Goal: Contribute content

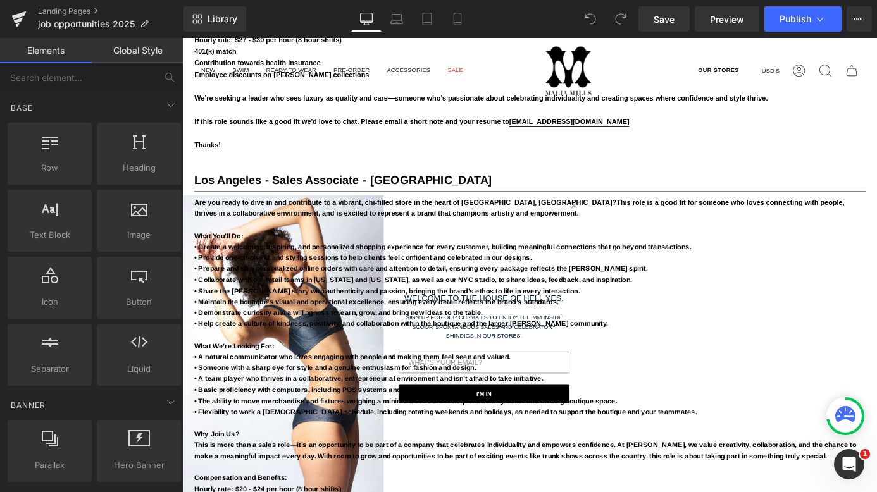
scroll to position [2752, 0]
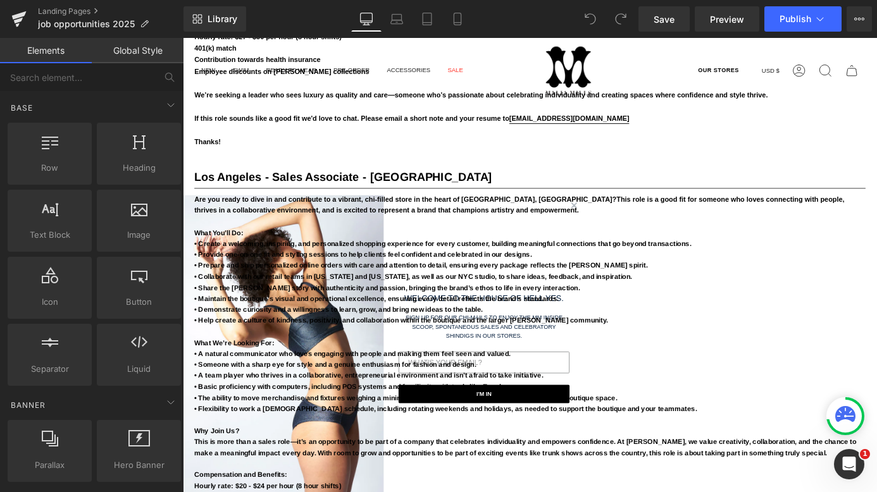
click at [406, 216] on span "Are you ready to dive in and contribute to a vibrant, chi-filled store in the h…" at bounding box center [429, 216] width 466 height 9
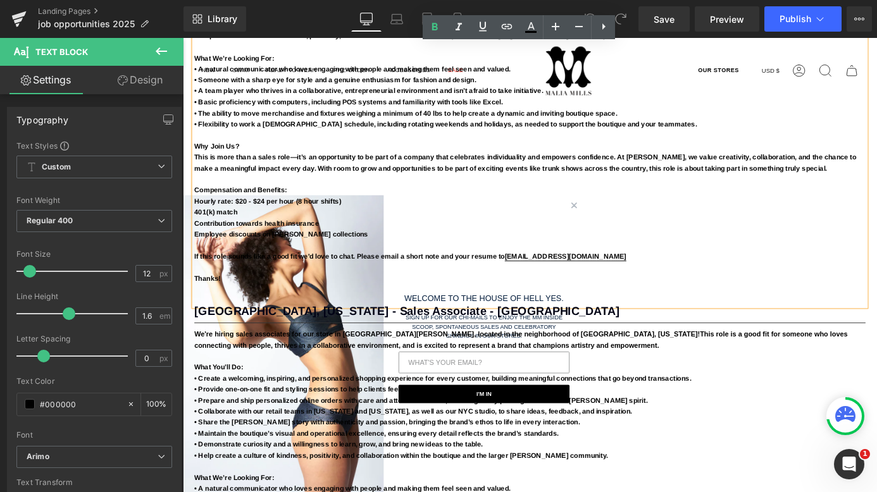
scroll to position [3073, 0]
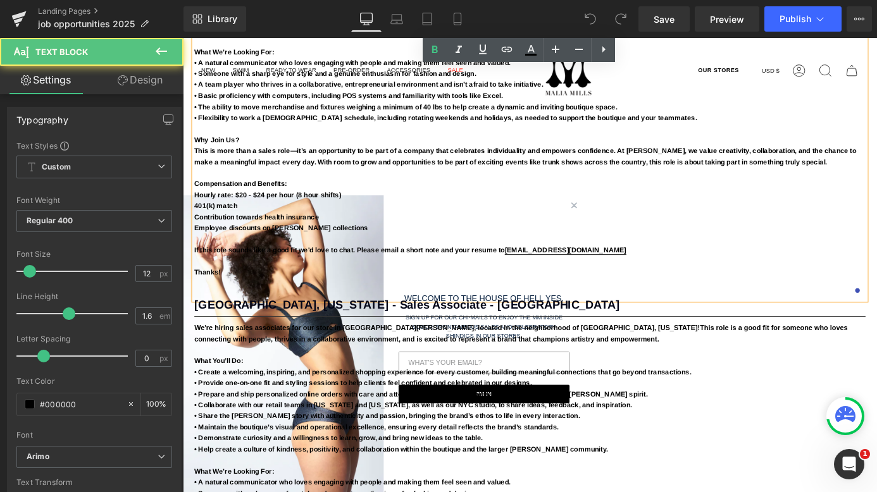
click at [661, 195] on p "Compensation and Benefits:" at bounding box center [566, 200] width 740 height 12
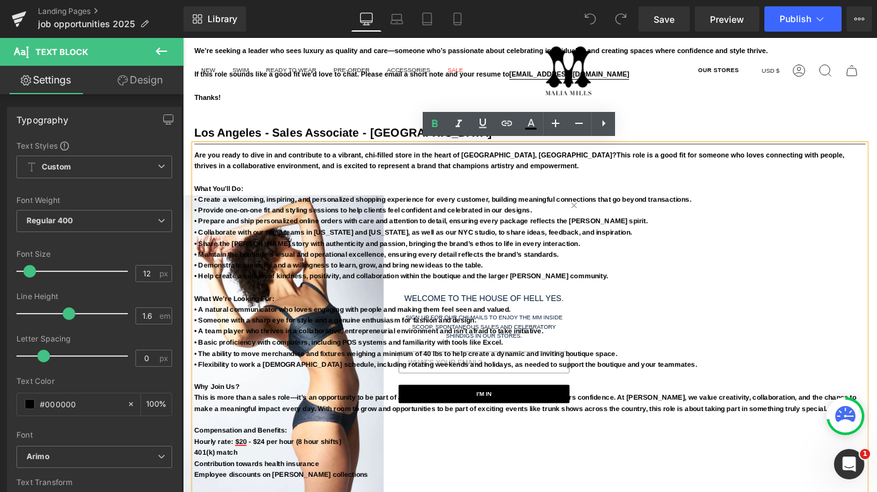
scroll to position [2799, 0]
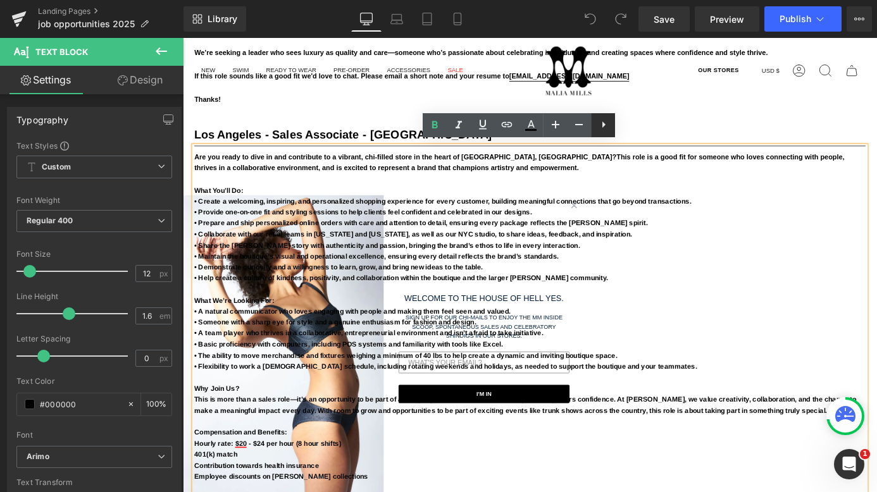
click at [608, 127] on icon at bounding box center [603, 124] width 15 height 15
click at [527, 250] on strong "• Collaborate with our retail teams in [US_STATE] and [US_STATE], as well as ou…" at bounding box center [437, 254] width 483 height 9
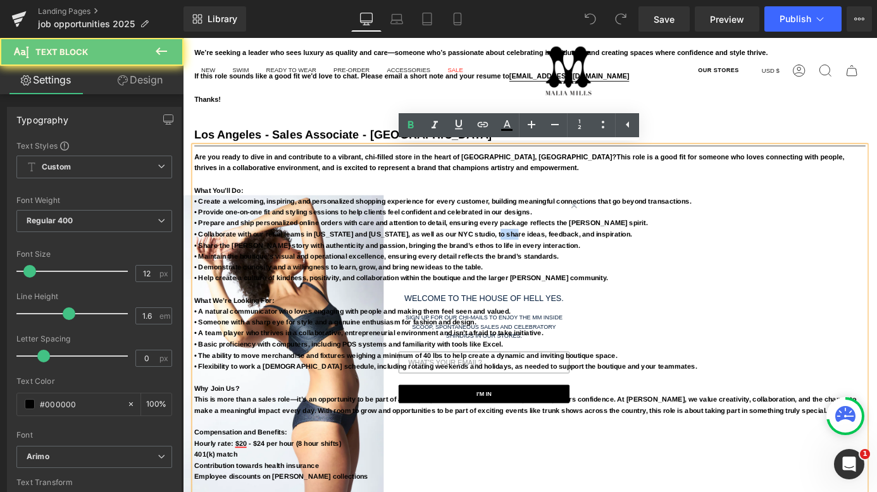
click at [527, 250] on strong "• Collaborate with our retail teams in [US_STATE] and [US_STATE], as well as ou…" at bounding box center [437, 254] width 483 height 9
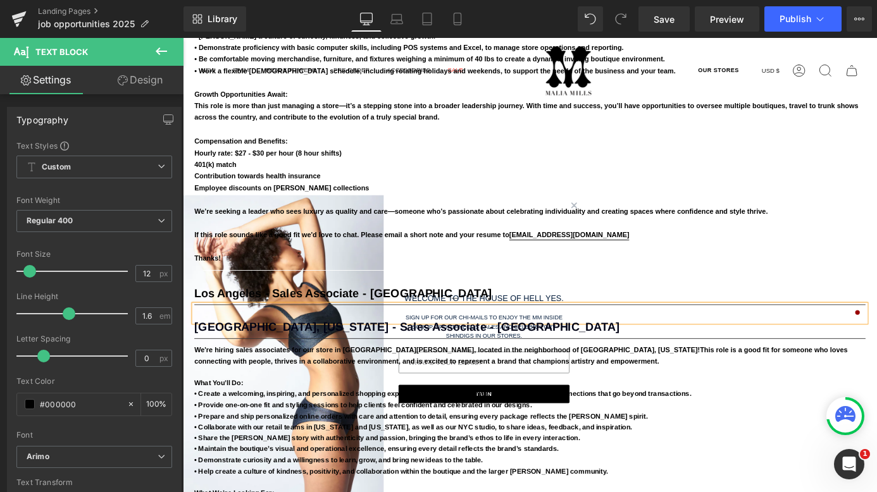
scroll to position [2780, 0]
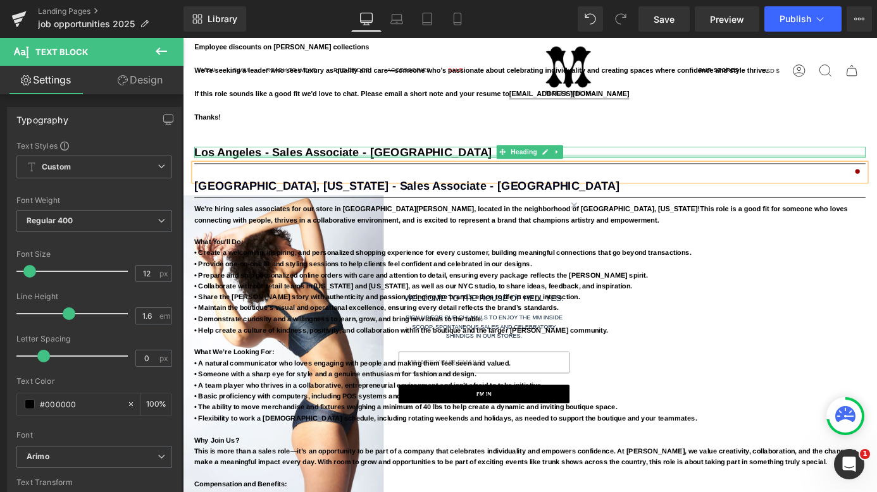
click at [368, 161] on h1 "Los Angeles - Sales Associate - [GEOGRAPHIC_DATA]" at bounding box center [566, 164] width 740 height 12
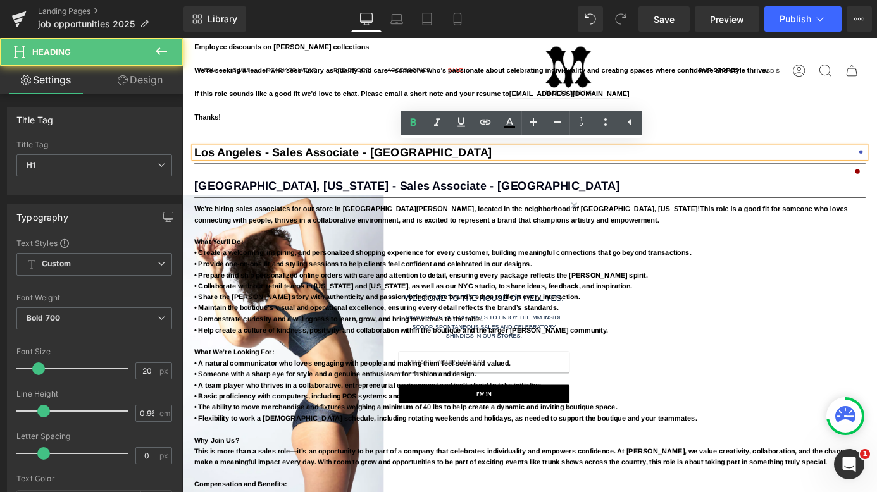
click at [378, 158] on h1 "Los Angeles - Sales Associate - [GEOGRAPHIC_DATA]" at bounding box center [566, 164] width 740 height 12
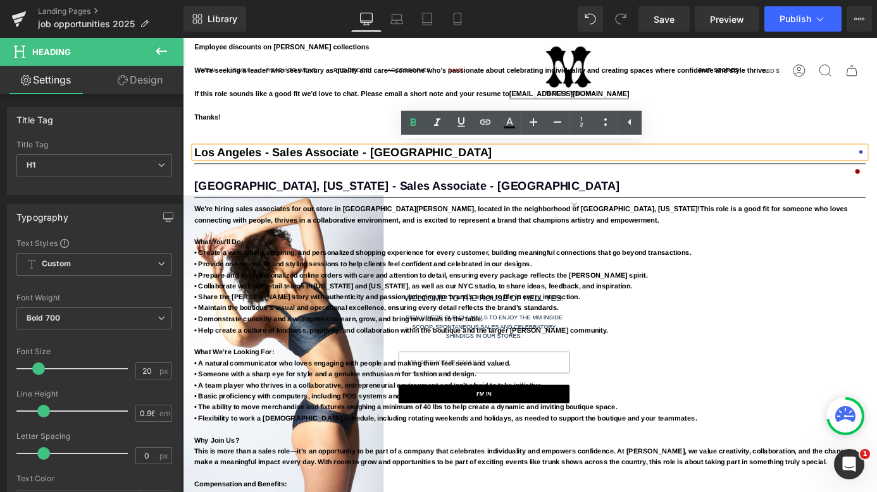
click at [334, 158] on div "Los Angeles - Sales Associate - [GEOGRAPHIC_DATA]" at bounding box center [566, 164] width 740 height 12
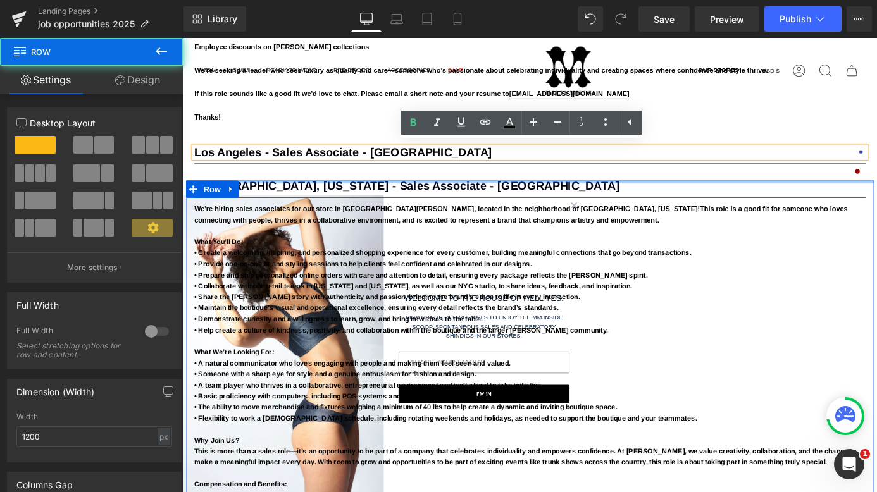
click at [276, 196] on div at bounding box center [565, 197] width 759 height 3
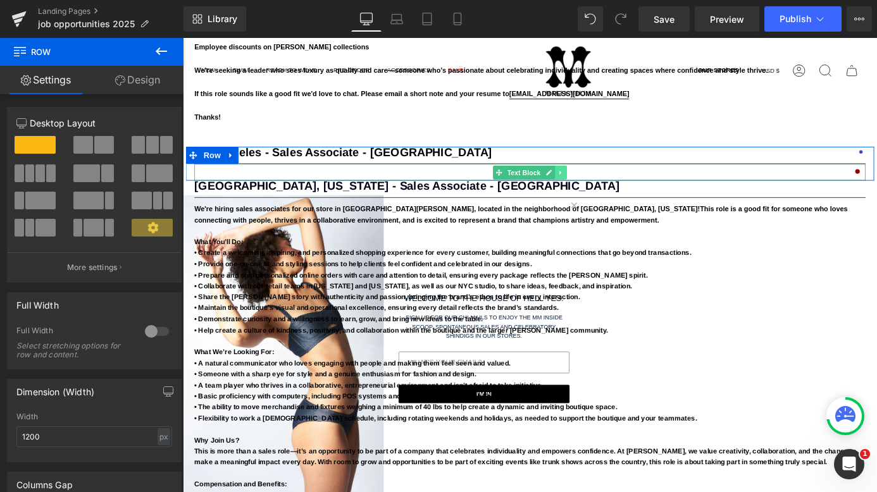
click at [599, 184] on icon at bounding box center [599, 187] width 7 height 8
click at [603, 183] on icon at bounding box center [606, 186] width 7 height 7
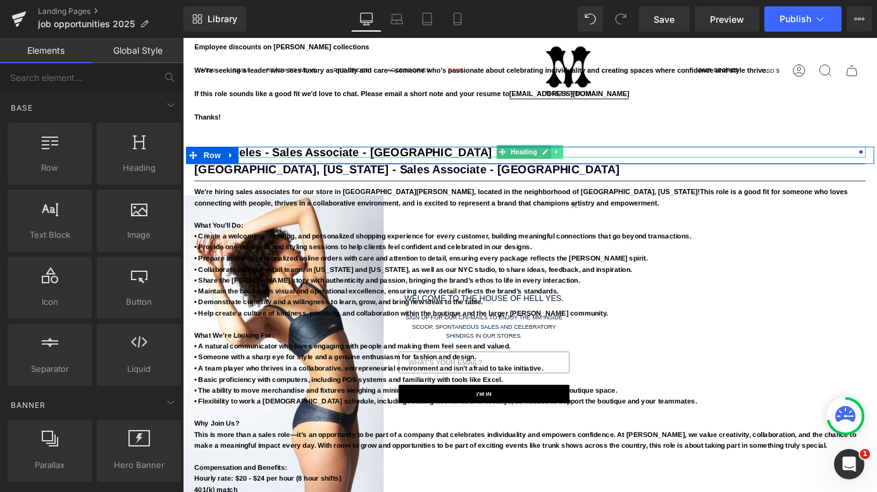
click at [594, 162] on icon at bounding box center [595, 164] width 7 height 8
click at [599, 161] on icon at bounding box center [602, 164] width 7 height 7
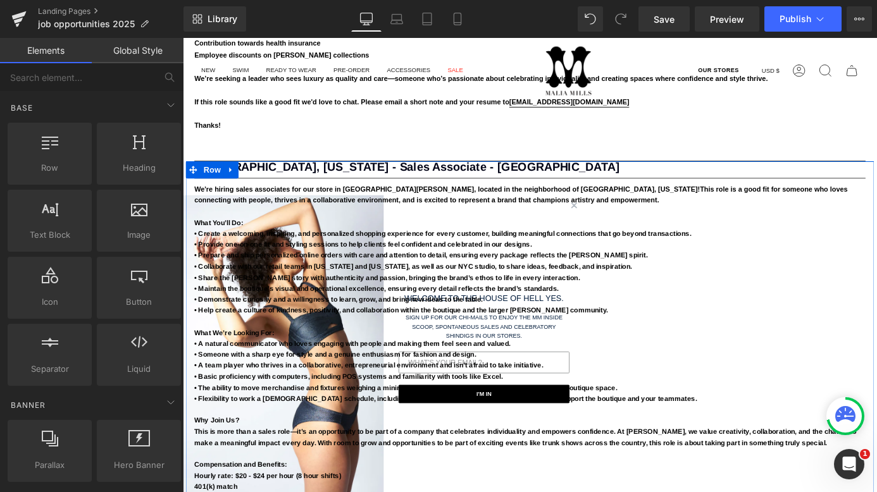
scroll to position [2769, 0]
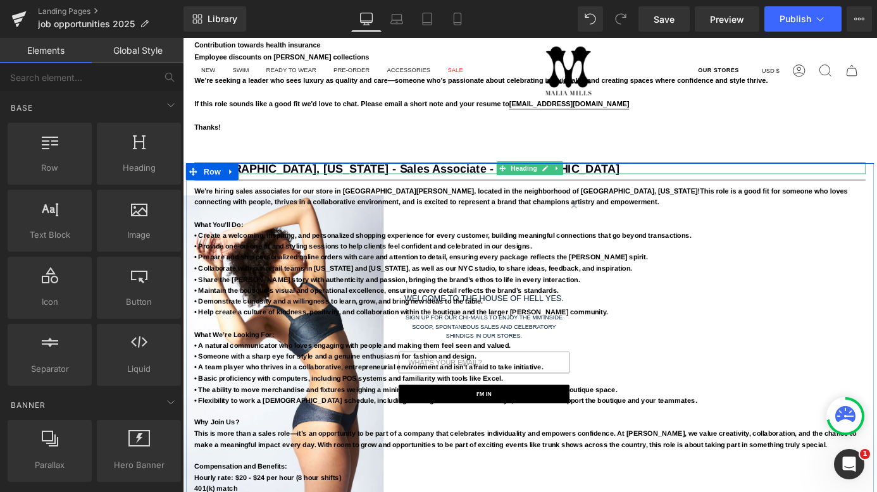
click at [635, 178] on h1 "[GEOGRAPHIC_DATA], [US_STATE] - Sales Associate - [GEOGRAPHIC_DATA]" at bounding box center [566, 182] width 740 height 12
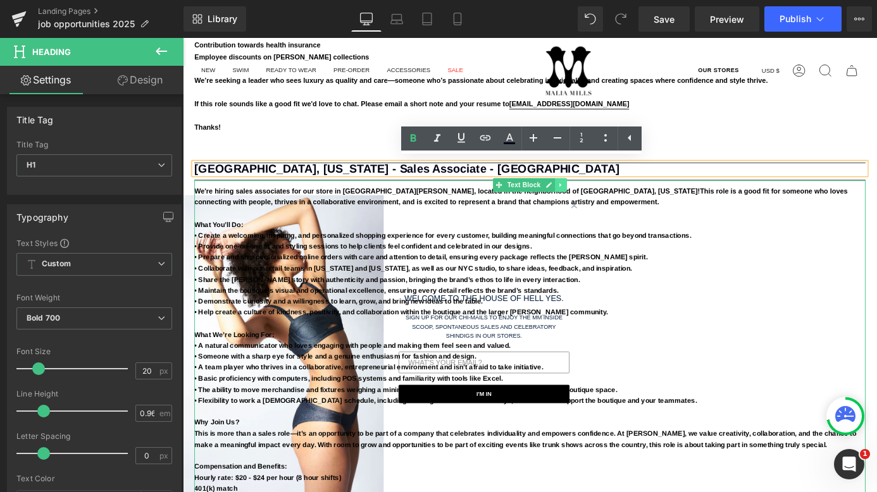
click at [596, 196] on icon at bounding box center [599, 200] width 7 height 8
click at [604, 196] on icon at bounding box center [606, 199] width 7 height 7
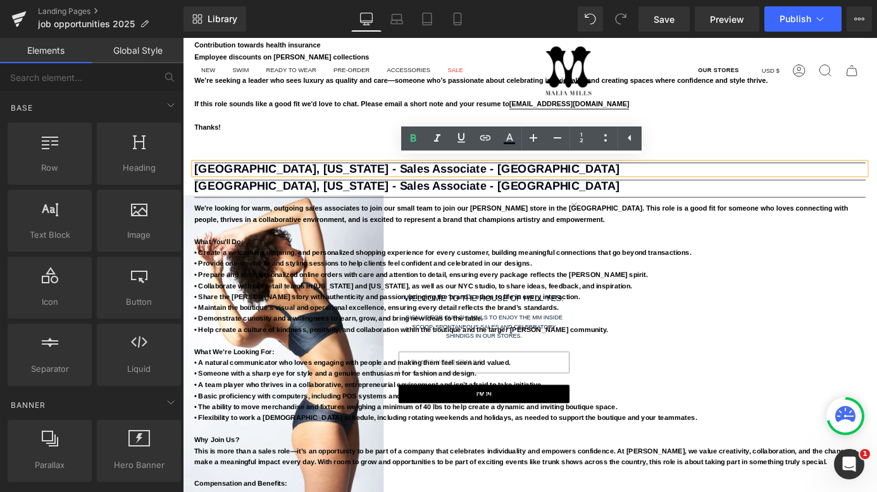
click at [236, 135] on p "Thanks!" at bounding box center [566, 136] width 740 height 13
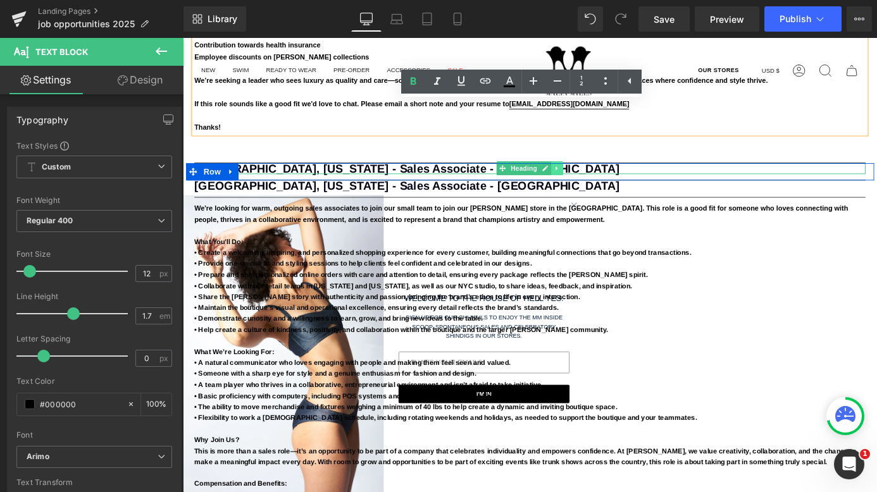
click at [594, 178] on icon at bounding box center [595, 182] width 7 height 8
click at [599, 180] on icon at bounding box center [602, 181] width 7 height 7
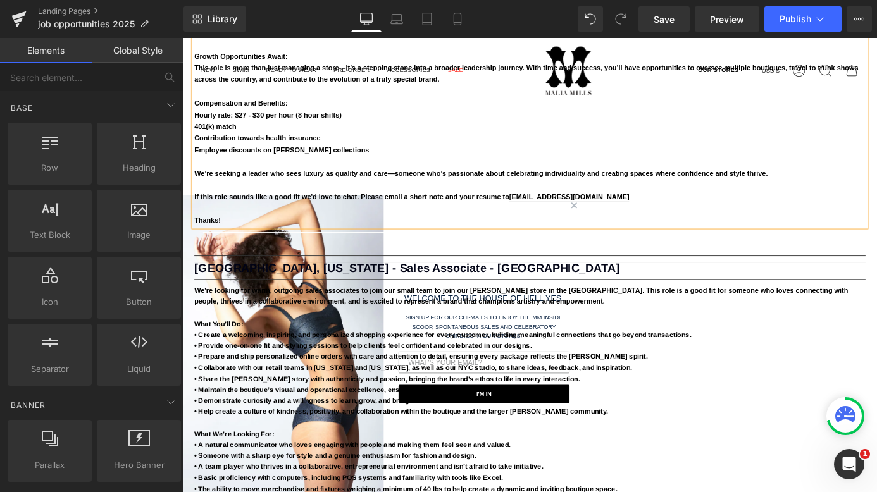
scroll to position [2673, 0]
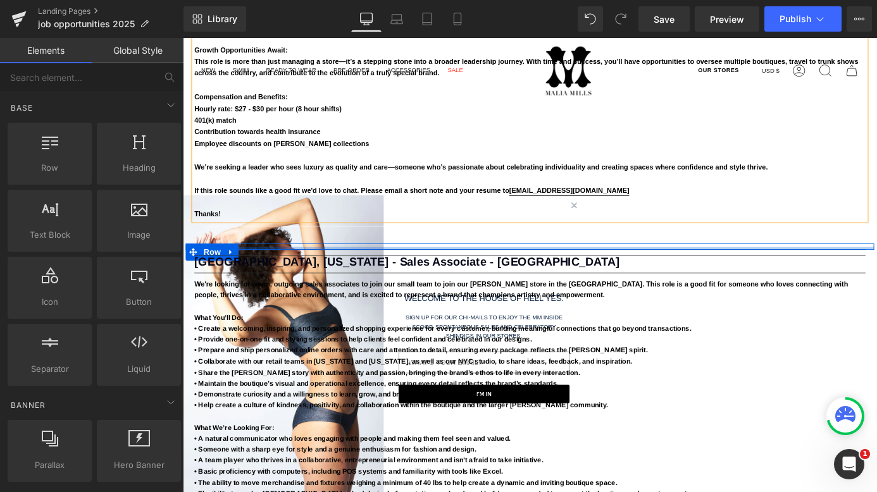
click at [476, 269] on div at bounding box center [565, 270] width 759 height 3
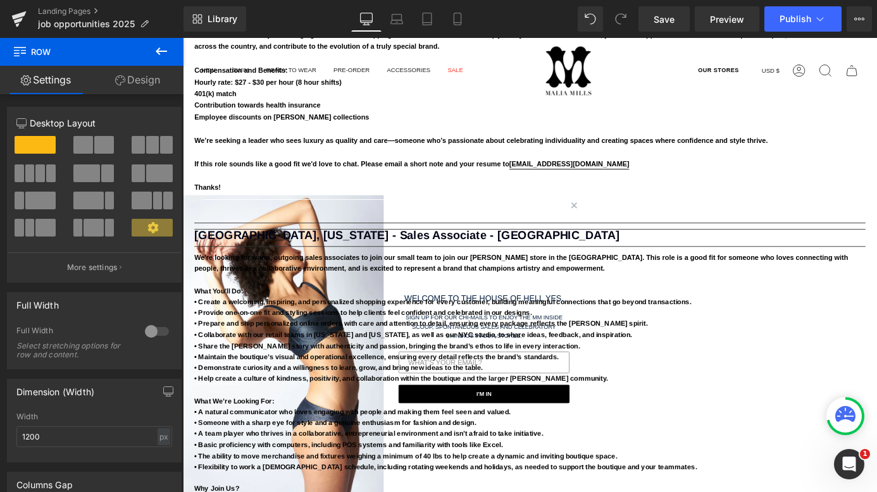
scroll to position [2841, 0]
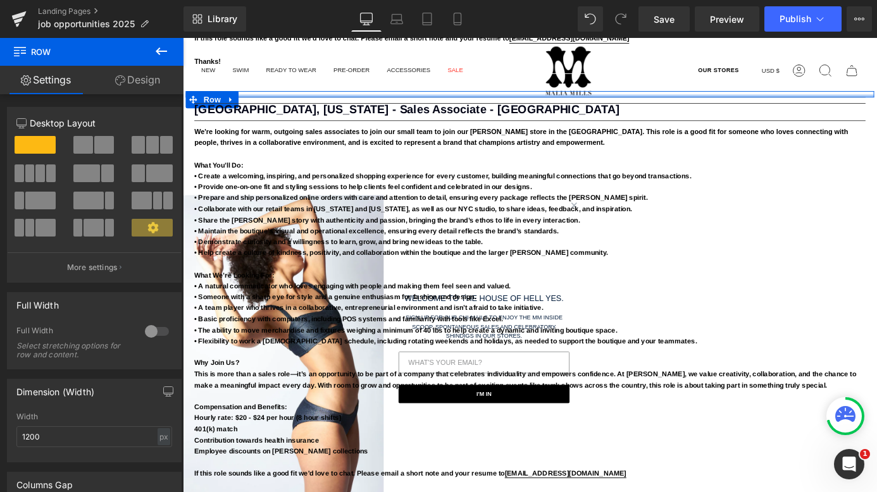
click at [354, 101] on div at bounding box center [565, 102] width 759 height 3
click at [237, 97] on link at bounding box center [236, 106] width 16 height 19
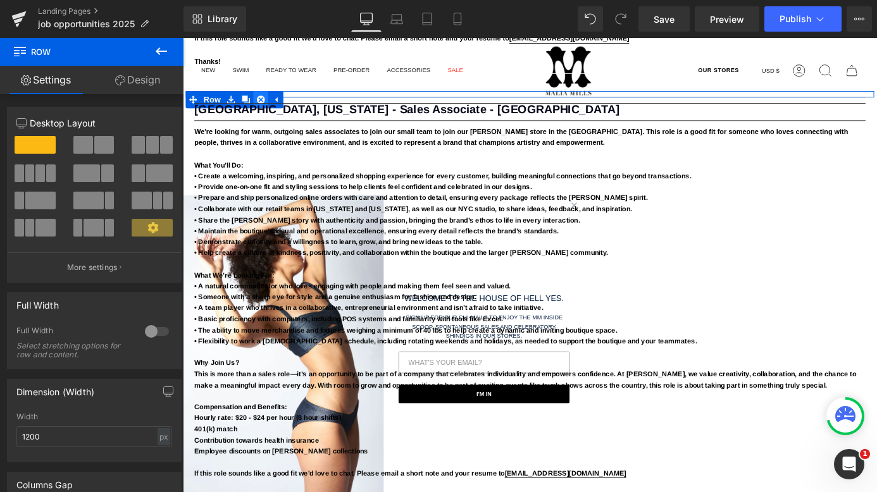
click at [263, 97] on link at bounding box center [269, 106] width 16 height 19
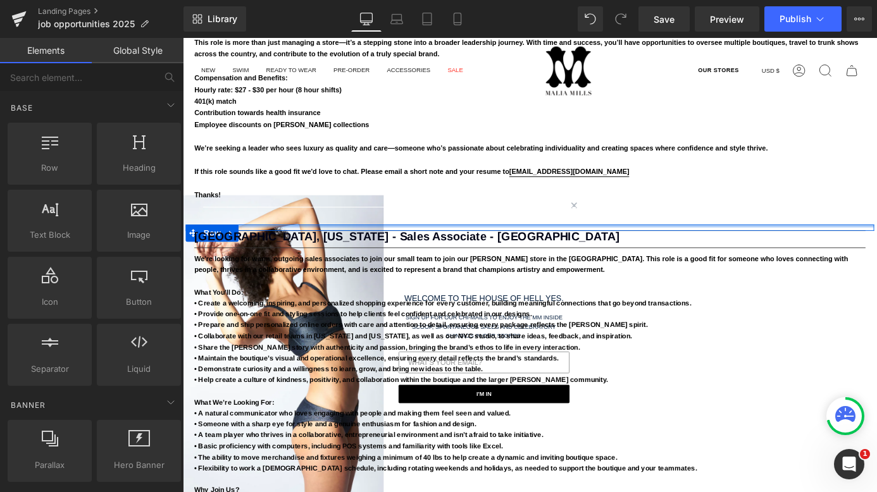
scroll to position [2682, 0]
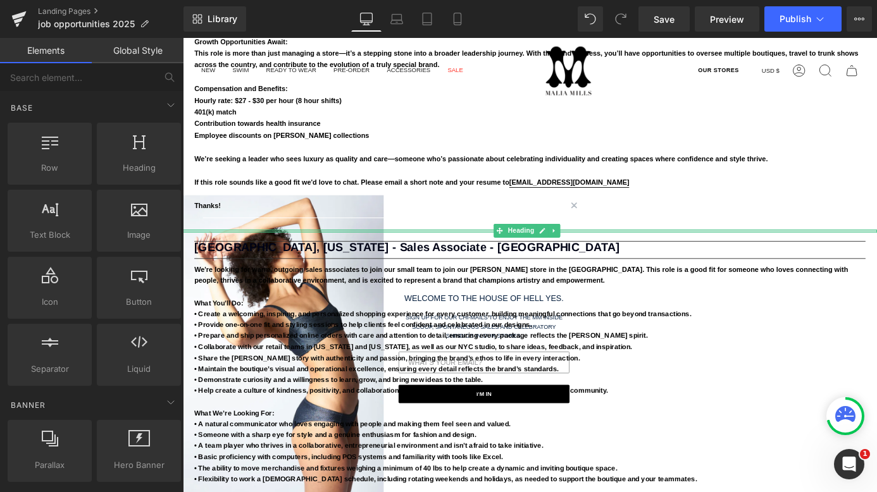
click at [496, 249] on div at bounding box center [566, 250] width 766 height 3
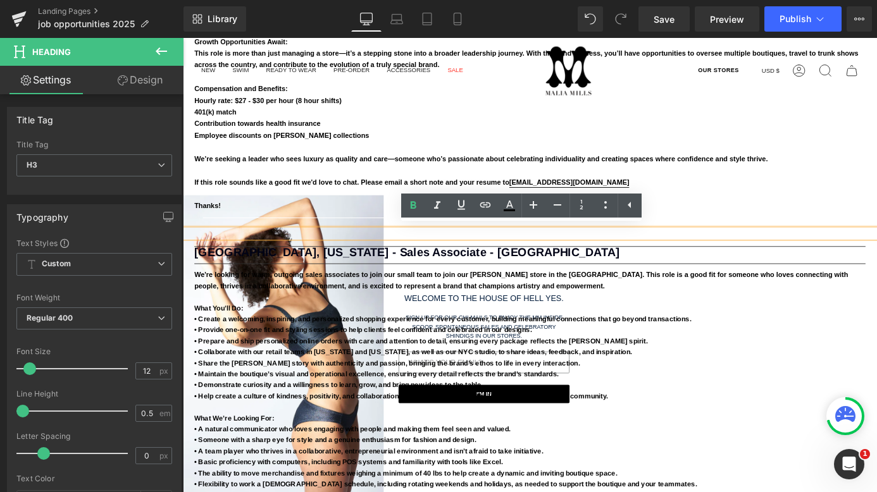
click at [762, 194] on p "If this role sounds like a good fit we'd love to chat. Please email a short not…" at bounding box center [566, 197] width 740 height 13
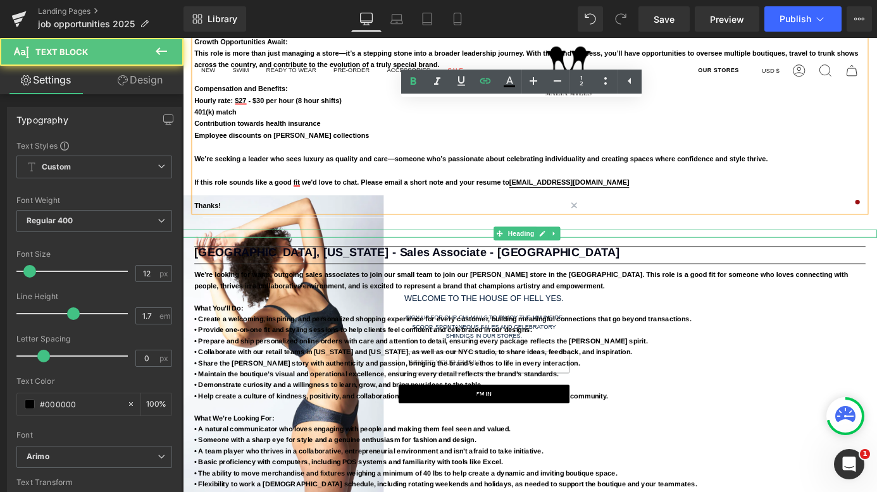
click at [690, 250] on div at bounding box center [566, 253] width 766 height 9
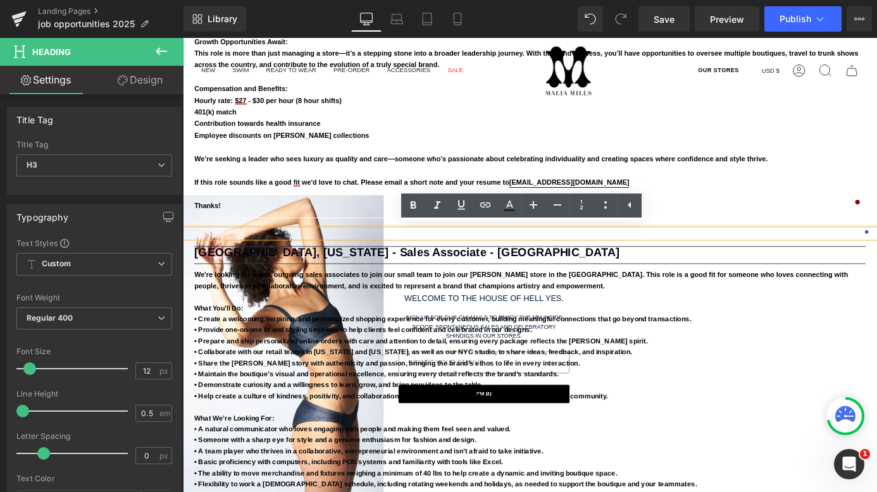
click at [699, 157] on p at bounding box center [566, 158] width 740 height 13
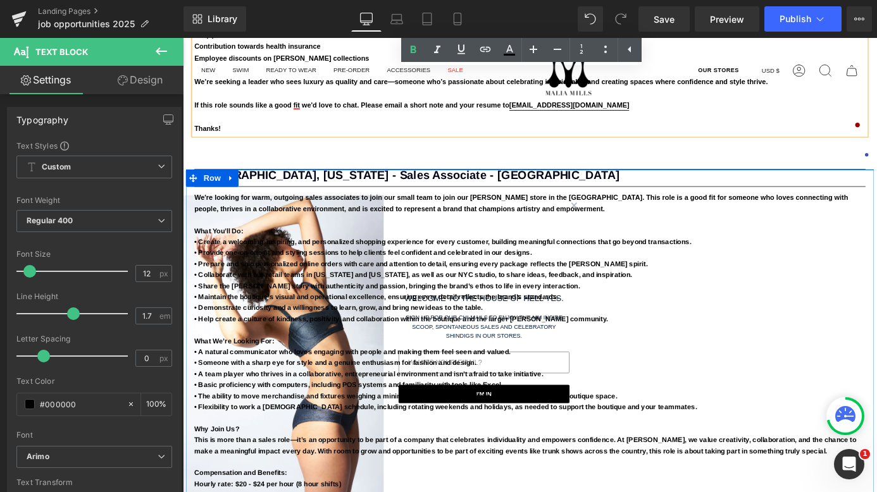
scroll to position [2760, 0]
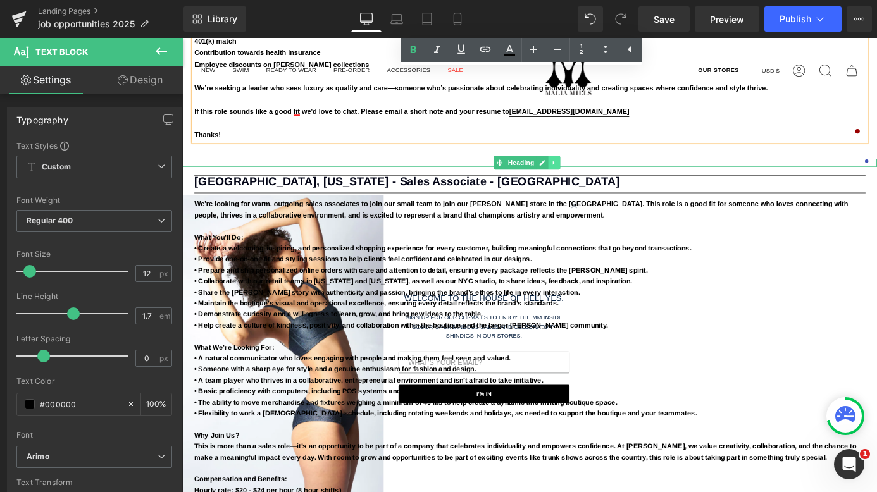
click at [591, 173] on icon at bounding box center [592, 175] width 2 height 4
click at [596, 175] on icon at bounding box center [599, 176] width 7 height 8
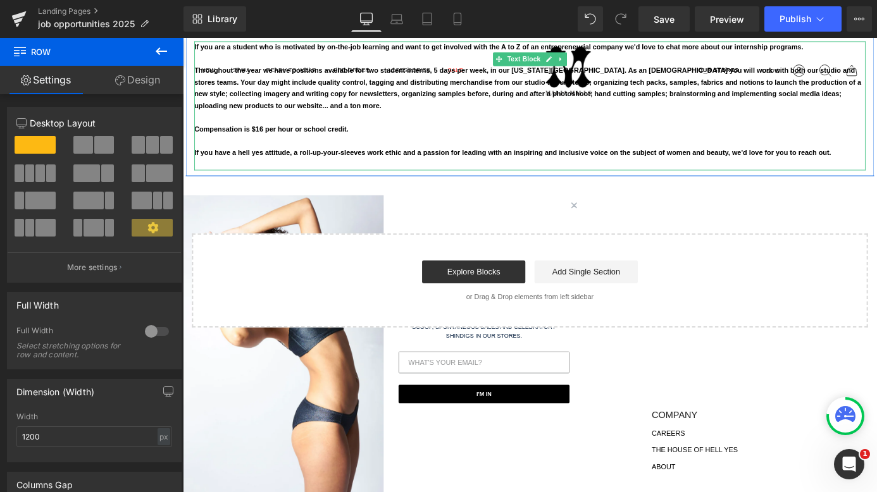
scroll to position [3386, 0]
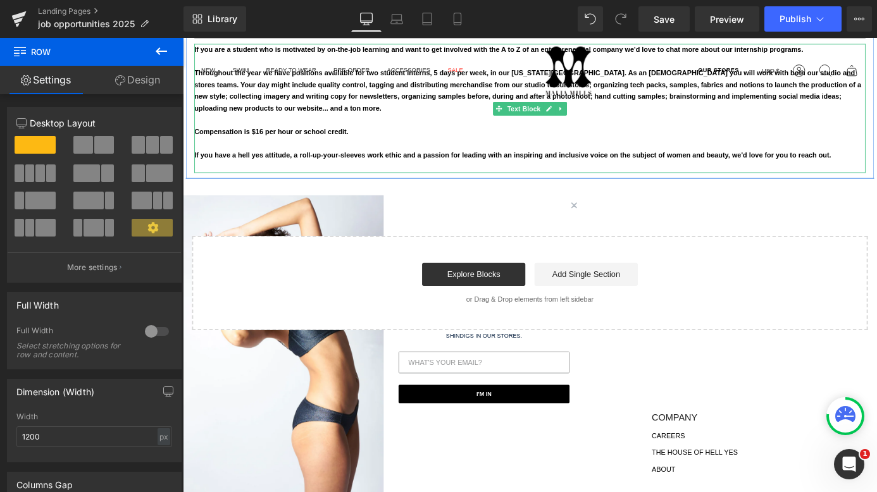
click at [265, 138] on strong "Compensation is $16 per hour or school credit." at bounding box center [281, 141] width 170 height 9
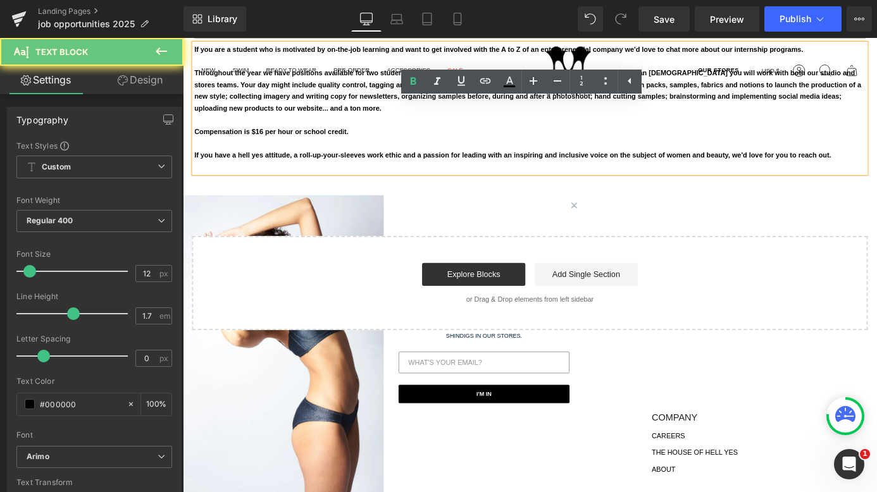
click at [268, 138] on strong "Compensation is $16 per hour or school credit." at bounding box center [281, 141] width 170 height 9
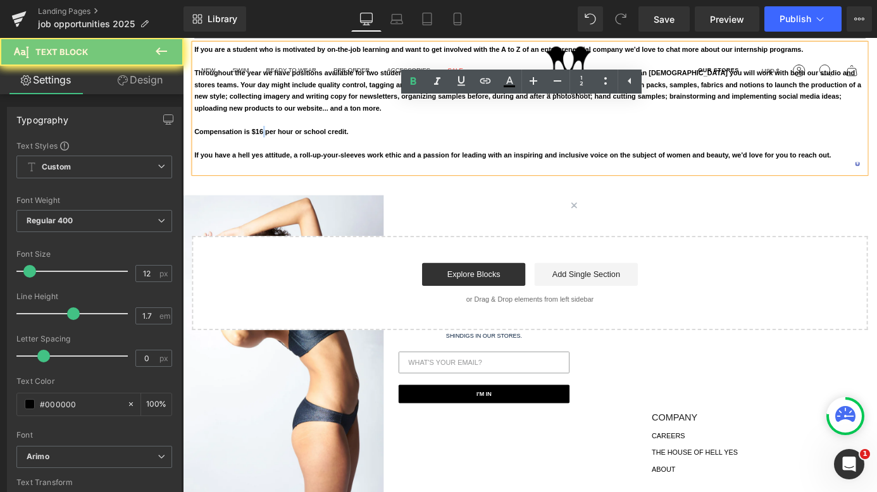
click at [268, 138] on strong "Compensation is $16 per hour or school credit." at bounding box center [281, 141] width 170 height 9
click at [267, 137] on strong "Compensation is $16 per hour or school credit." at bounding box center [281, 141] width 170 height 9
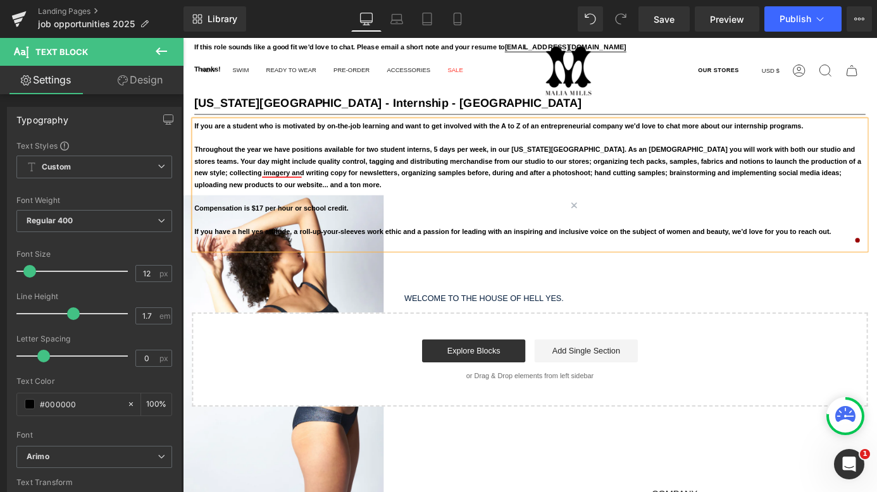
scroll to position [3218, 0]
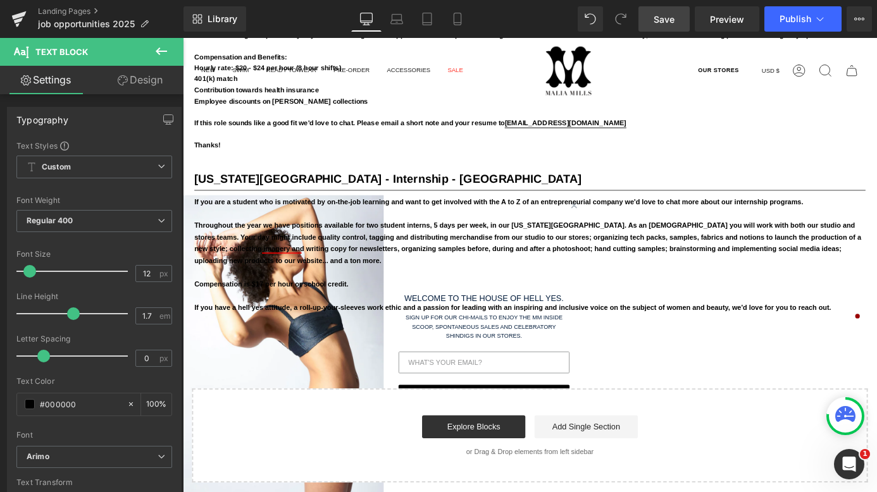
click at [670, 16] on span "Save" at bounding box center [664, 19] width 21 height 13
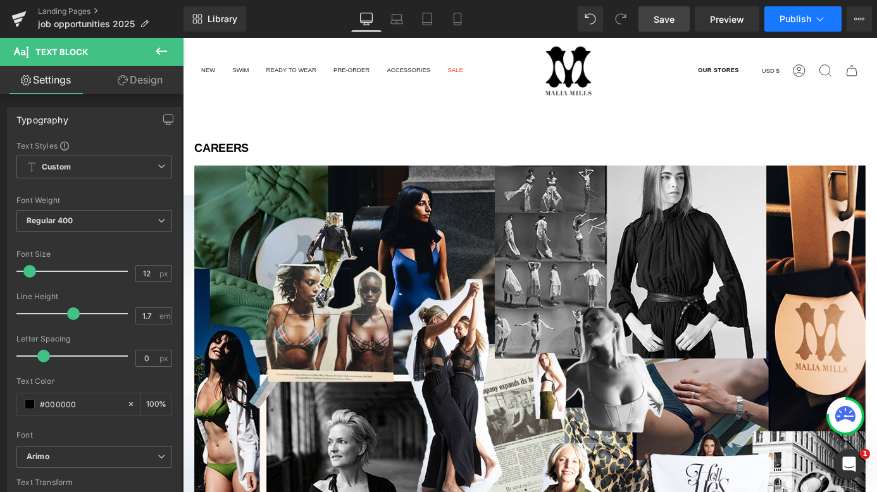
scroll to position [77, 0]
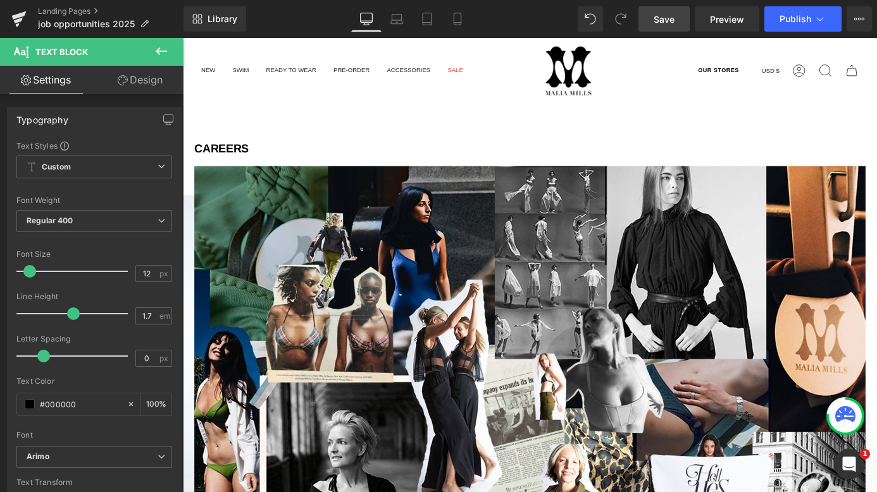
click at [663, 22] on span "Save" at bounding box center [664, 19] width 21 height 13
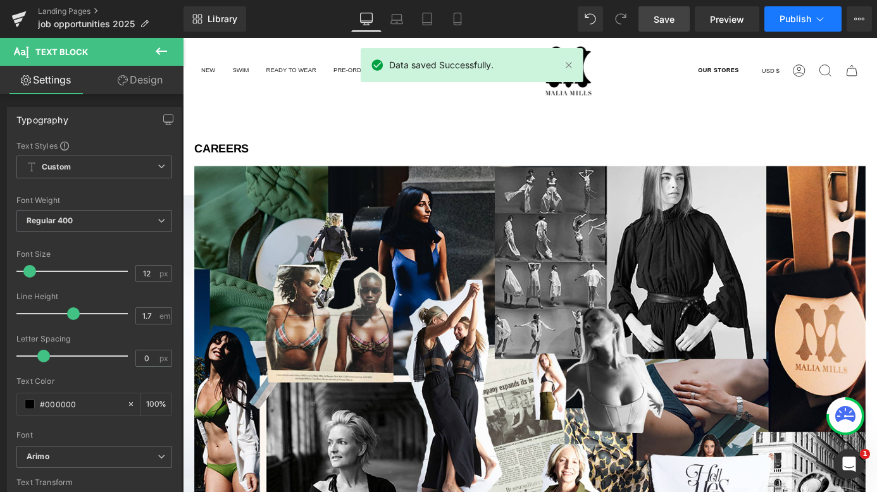
click at [785, 14] on span "Publish" at bounding box center [796, 19] width 32 height 10
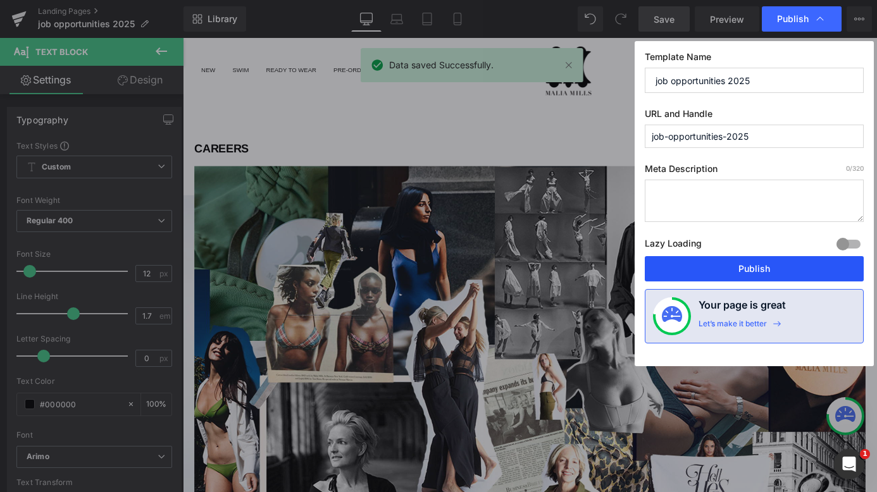
click at [735, 259] on button "Publish" at bounding box center [754, 268] width 219 height 25
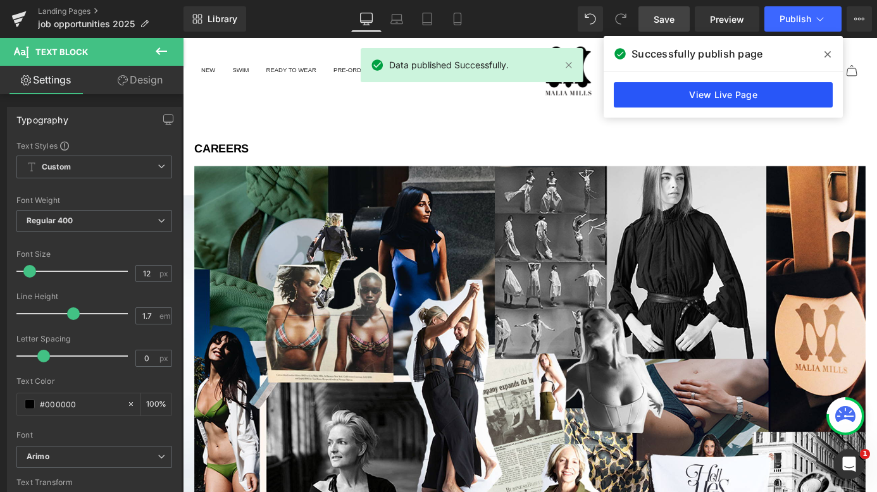
click at [673, 91] on link "View Live Page" at bounding box center [723, 94] width 219 height 25
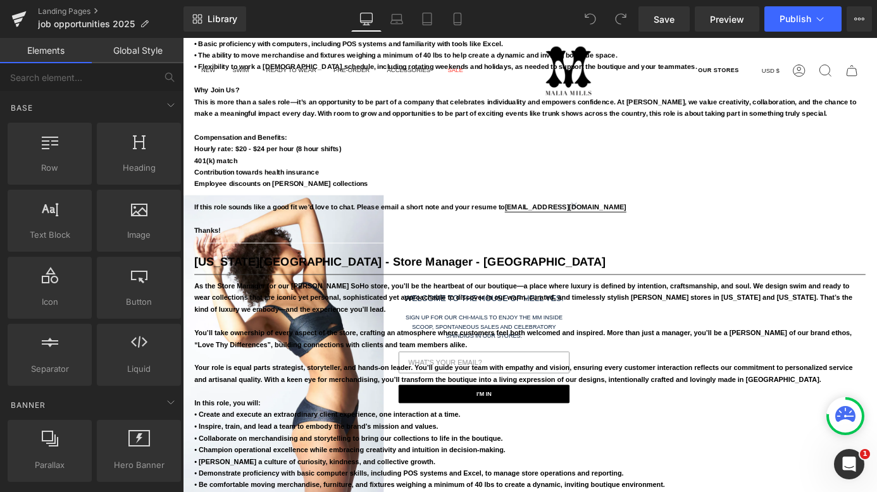
scroll to position [2170, 0]
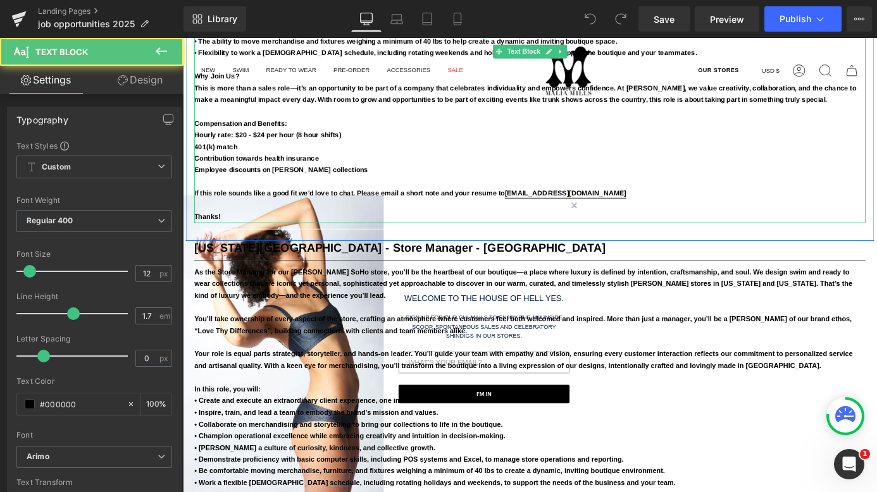
click at [616, 222] on p at bounding box center [566, 222] width 740 height 13
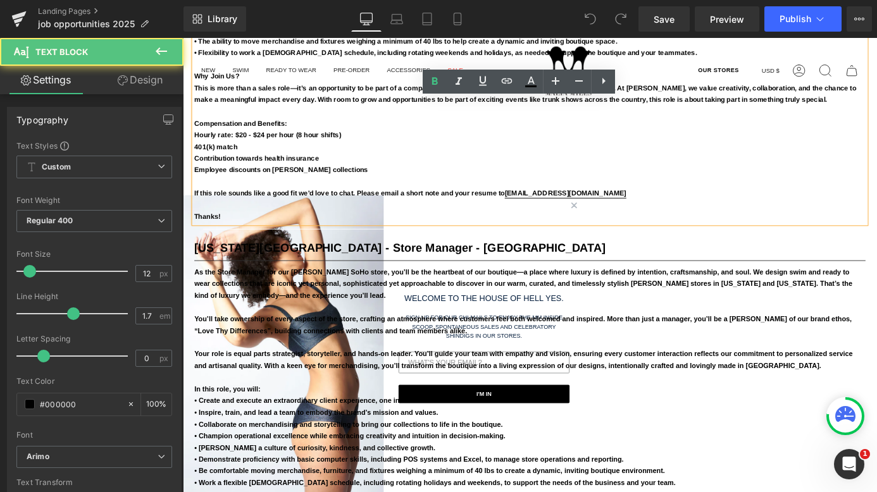
click at [614, 222] on p at bounding box center [566, 222] width 740 height 13
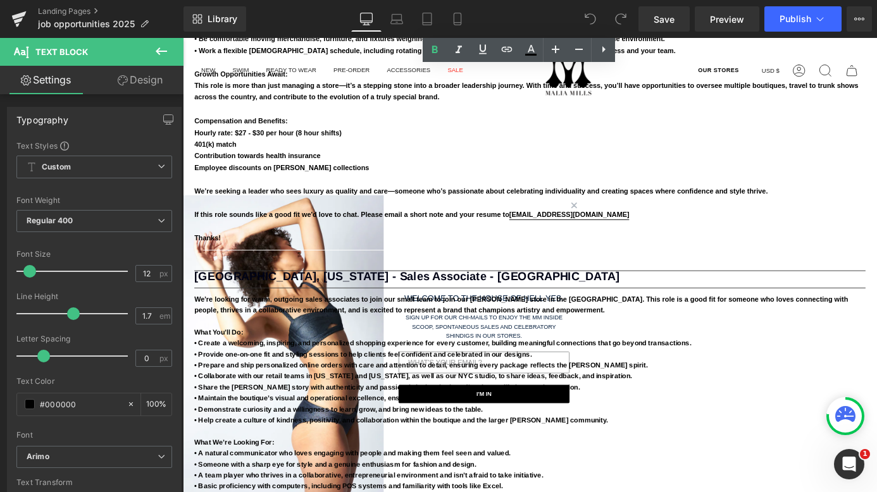
scroll to position [2701, 0]
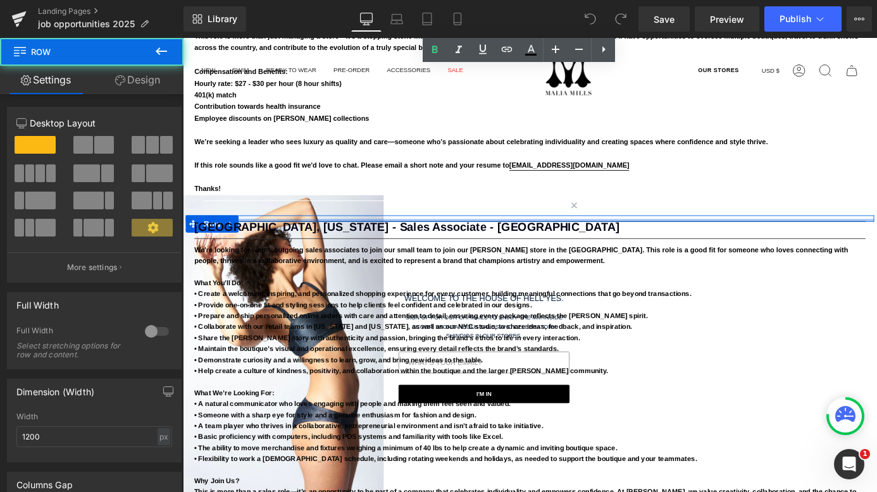
click at [554, 237] on div at bounding box center [565, 238] width 759 height 3
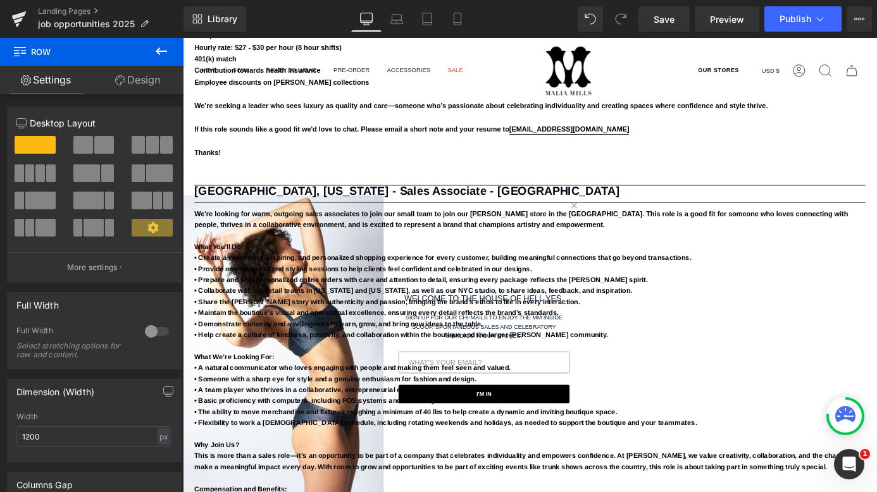
scroll to position [2745, 0]
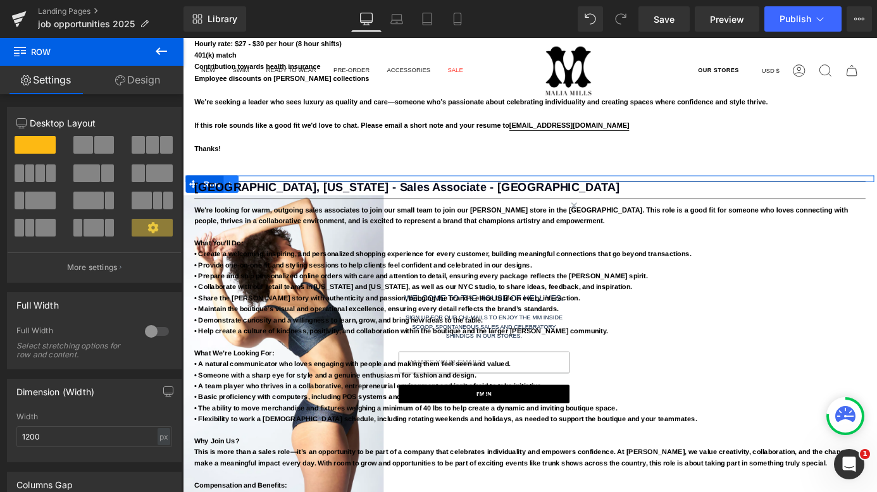
click at [235, 190] on link at bounding box center [236, 199] width 16 height 19
click at [263, 190] on link at bounding box center [269, 199] width 16 height 19
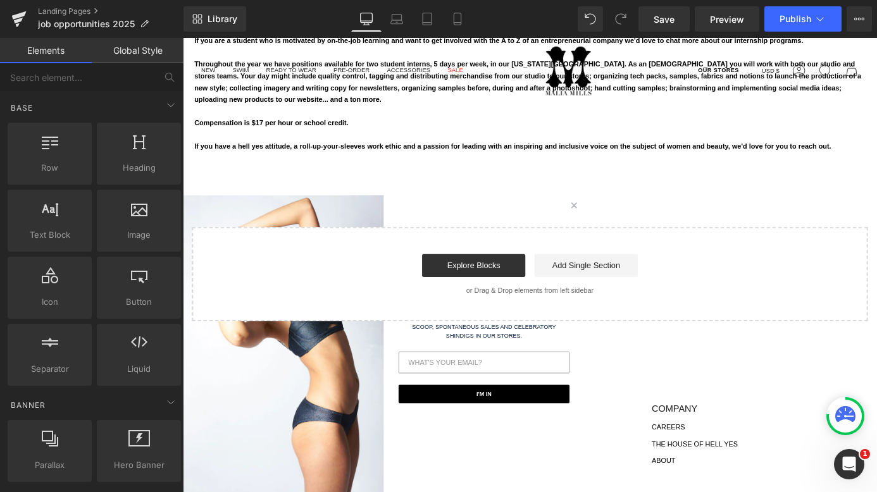
scroll to position [3393, 0]
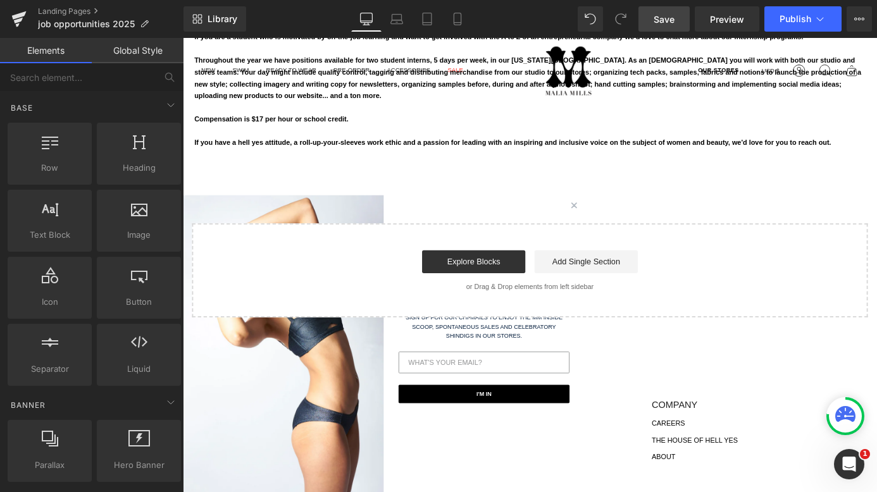
click at [670, 27] on link "Save" at bounding box center [664, 18] width 51 height 25
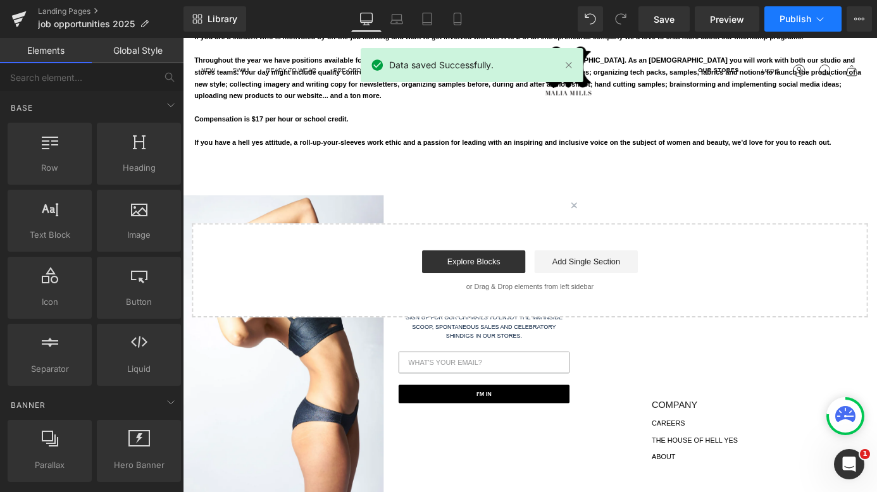
click at [786, 19] on span "Publish" at bounding box center [796, 19] width 32 height 10
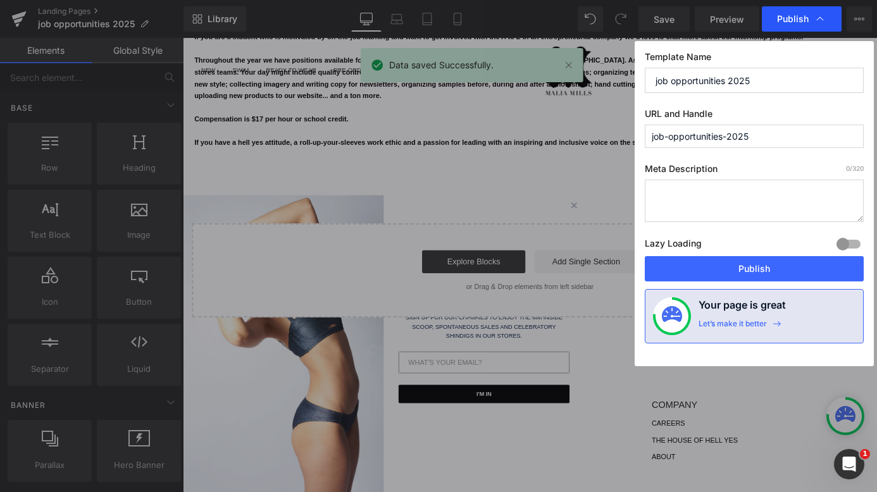
click at [791, 19] on span "Publish" at bounding box center [793, 18] width 32 height 11
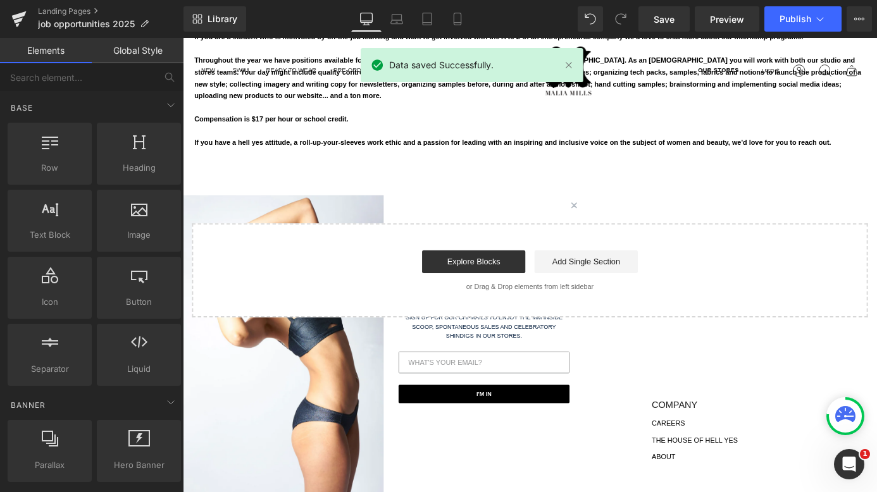
click at [791, 19] on span "Publish" at bounding box center [796, 19] width 32 height 10
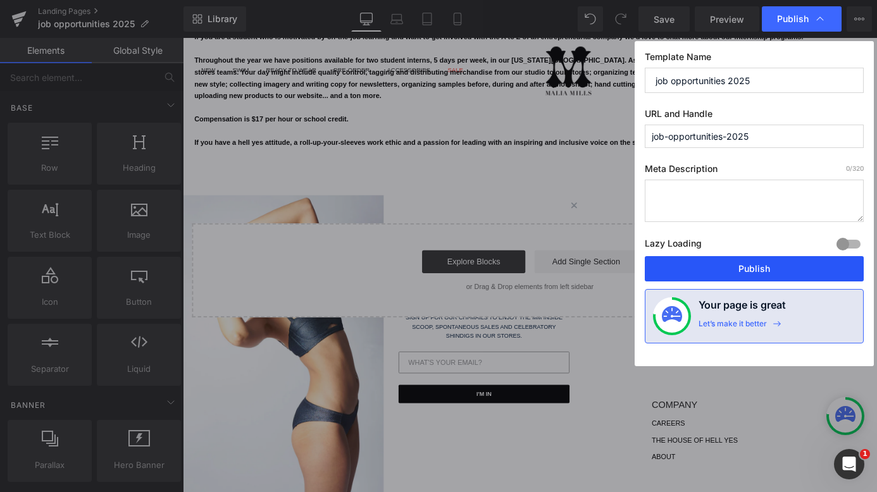
click at [762, 268] on button "Publish" at bounding box center [754, 268] width 219 height 25
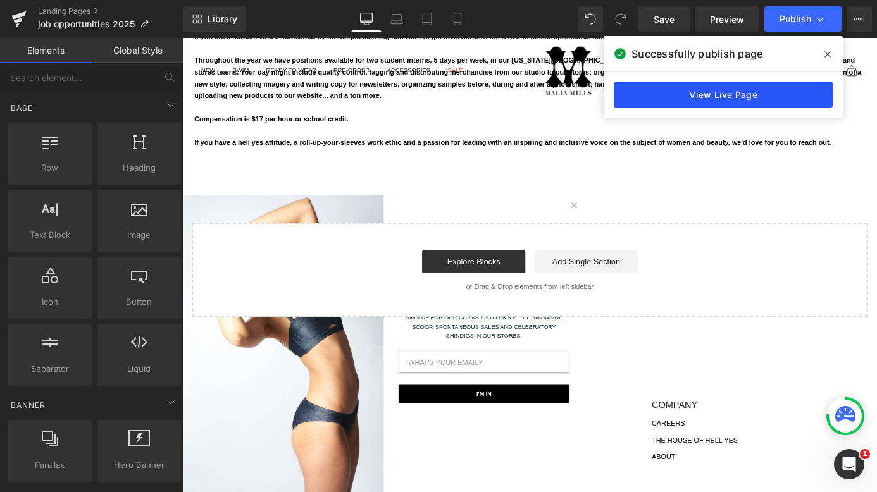
click at [706, 87] on link "View Live Page" at bounding box center [723, 94] width 219 height 25
